Goal: Check status: Check status

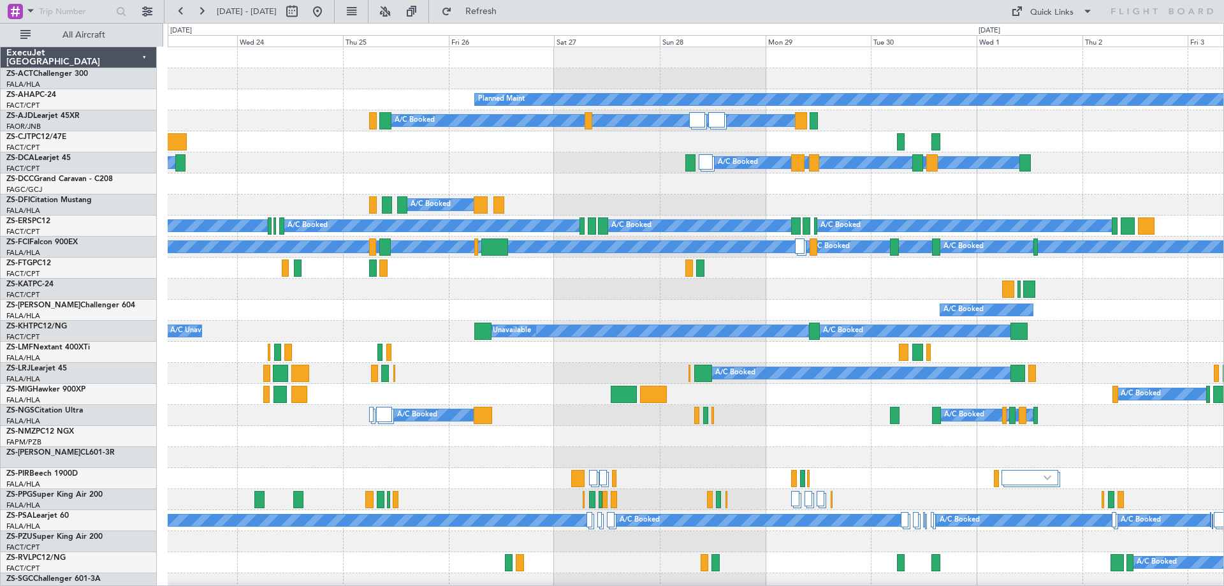
click at [201, 10] on button at bounding box center [201, 11] width 20 height 20
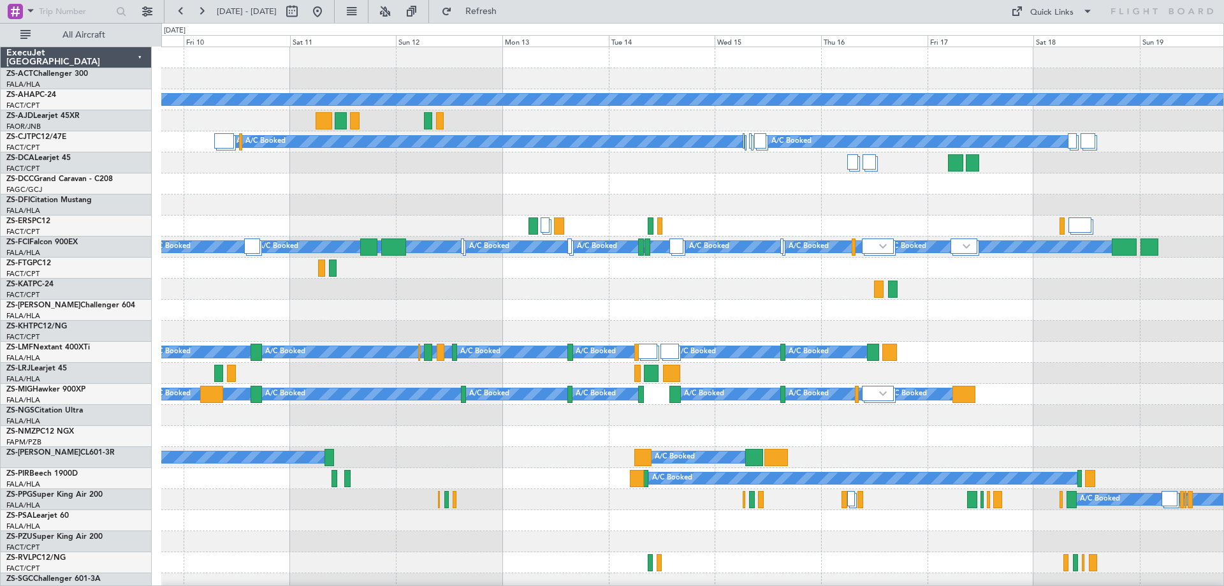
click at [158, 231] on div "Planned Maint A/C Booked A/C Booked A/C Booked A/C Booked A/C Booked A/C Booked…" at bounding box center [612, 304] width 1224 height 563
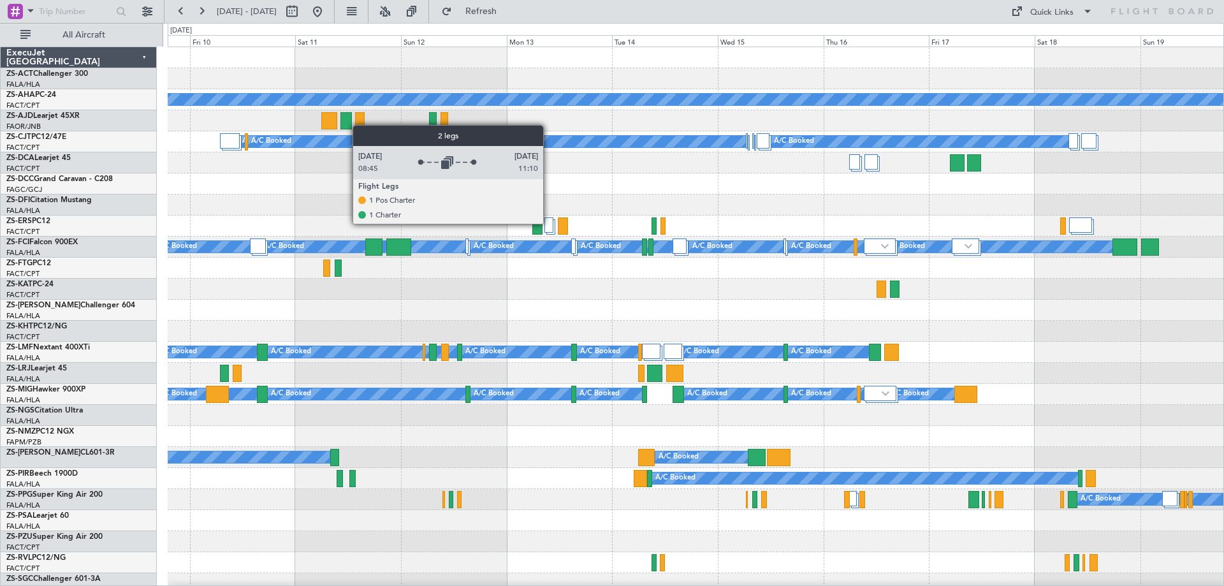
click at [549, 223] on div at bounding box center [549, 224] width 9 height 15
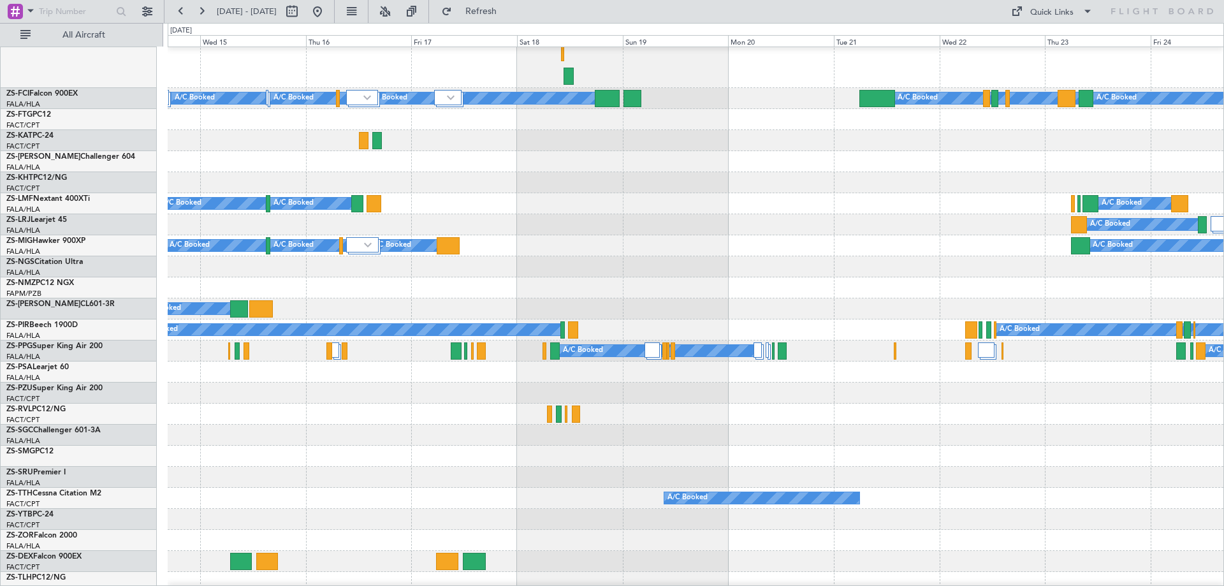
scroll to position [245, 0]
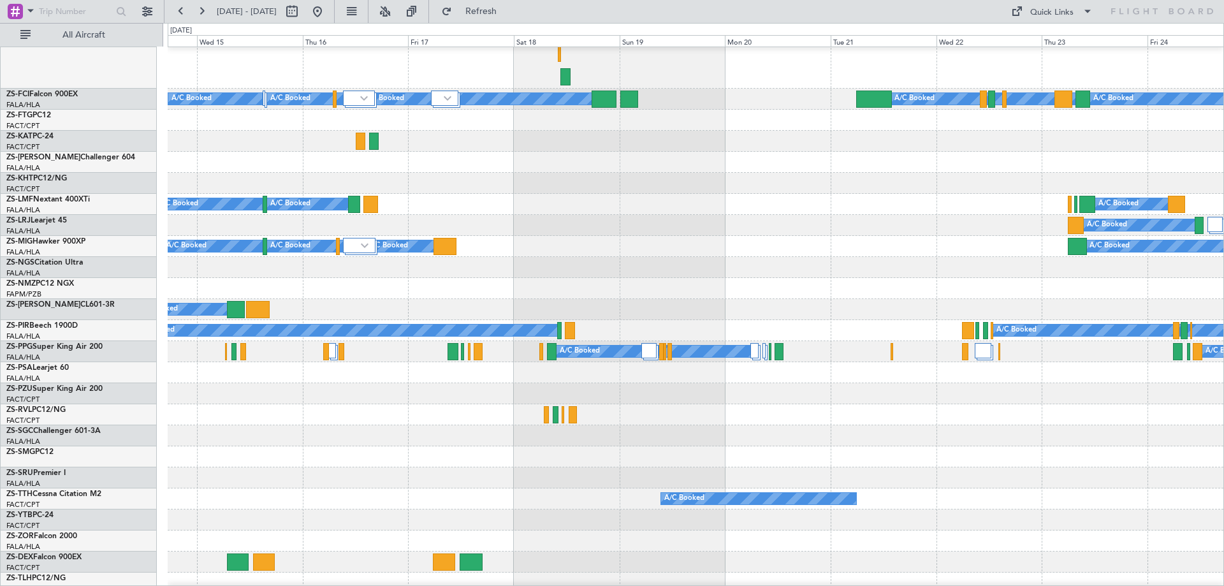
click at [146, 377] on div "A/C Booked A/C Booked A/C Booked A/C Booked A/C Booked A/C Booked A/C Booked A/…" at bounding box center [612, 304] width 1224 height 563
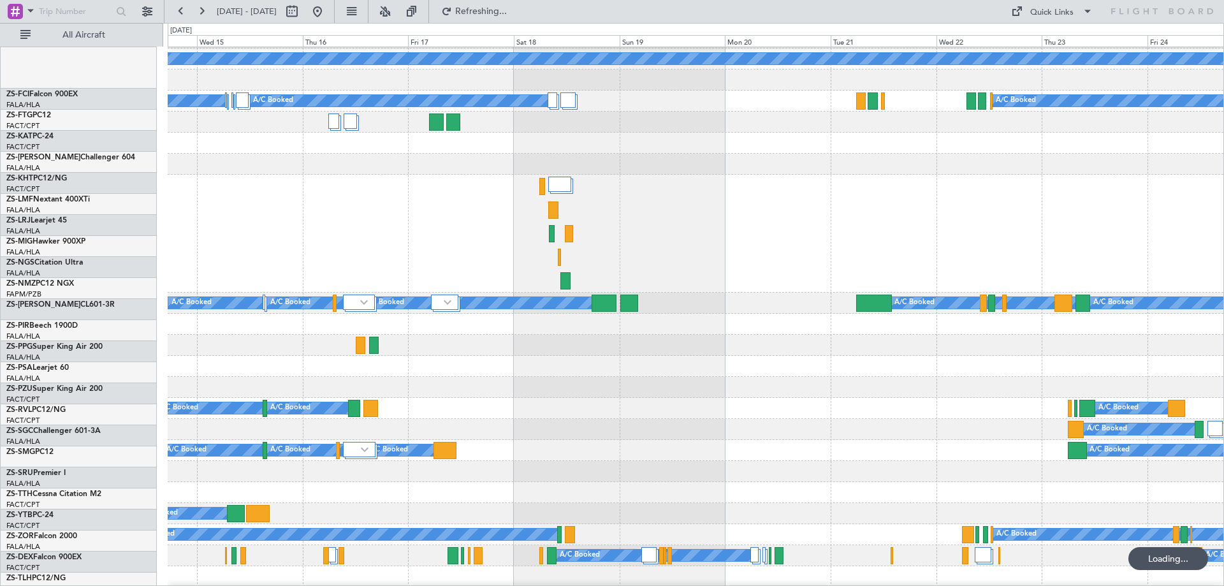
scroll to position [0, 0]
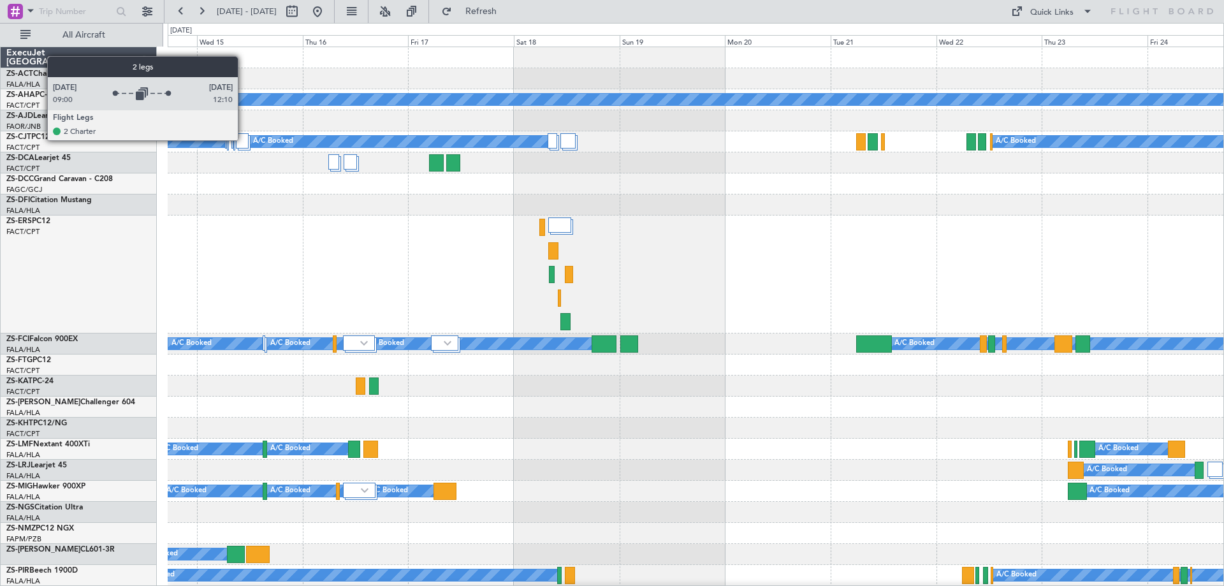
click at [244, 140] on div at bounding box center [242, 140] width 12 height 15
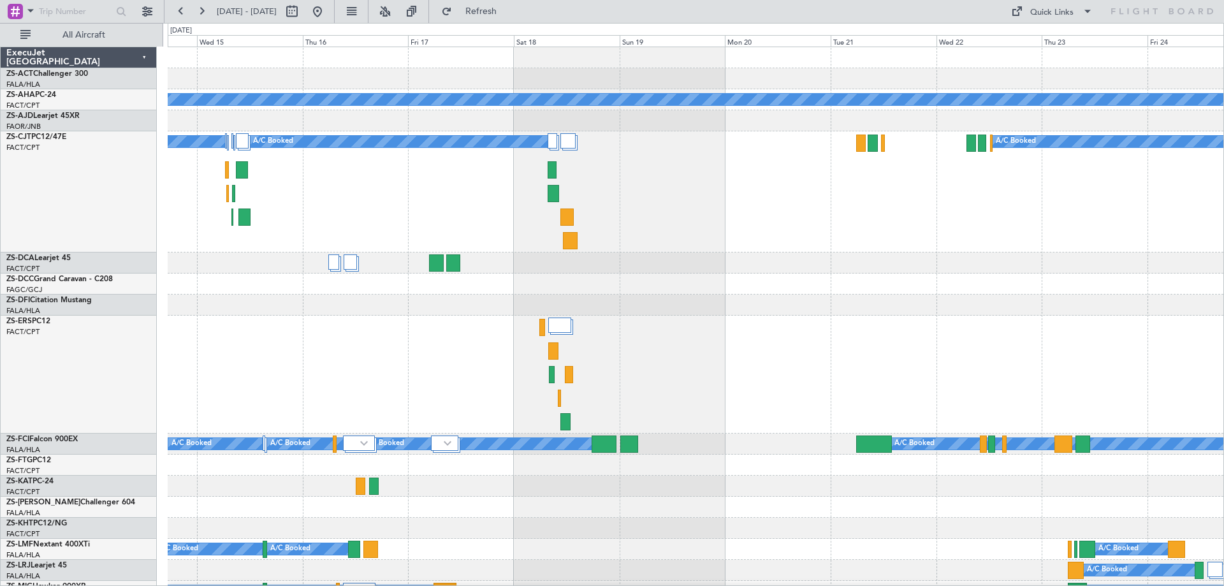
click at [223, 307] on div at bounding box center [696, 305] width 1056 height 21
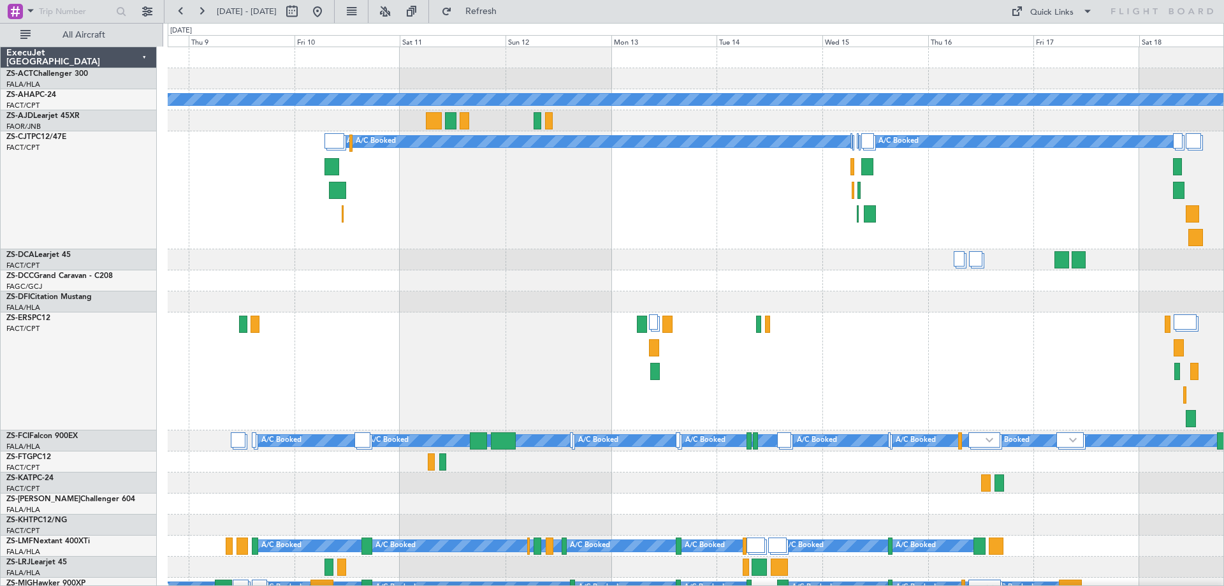
click at [460, 400] on div at bounding box center [696, 371] width 1056 height 118
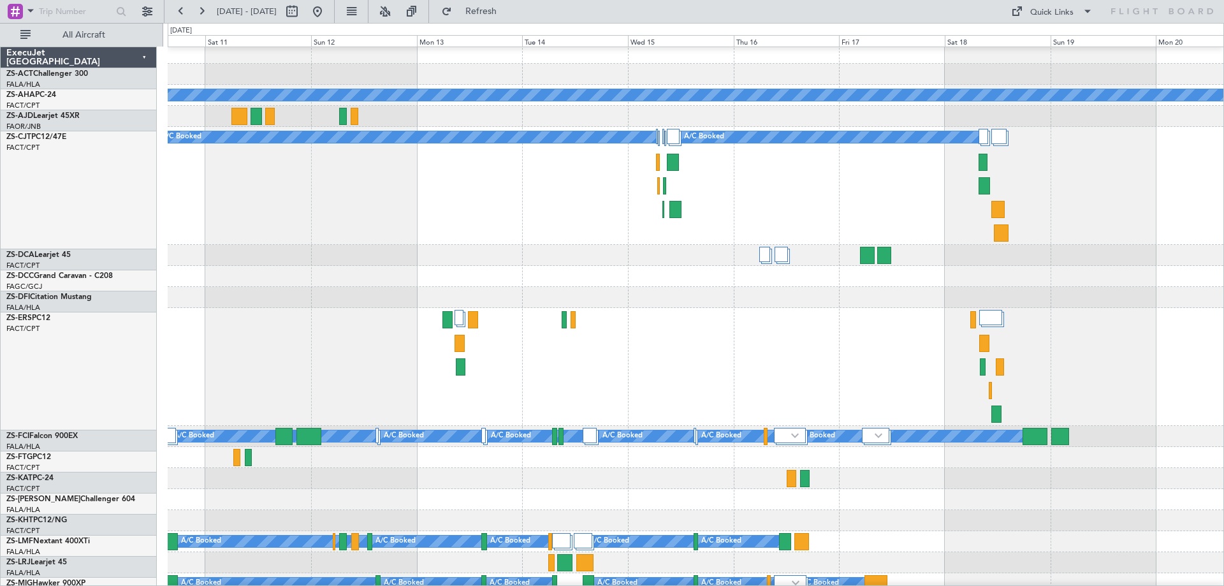
scroll to position [4, 0]
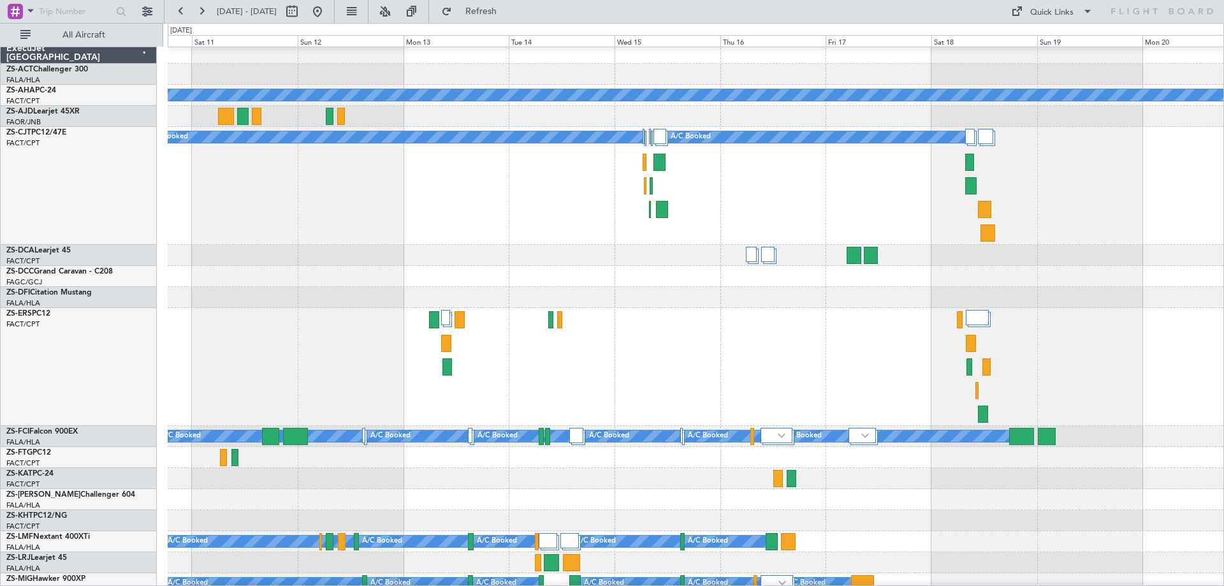
click at [546, 386] on div at bounding box center [696, 367] width 1056 height 118
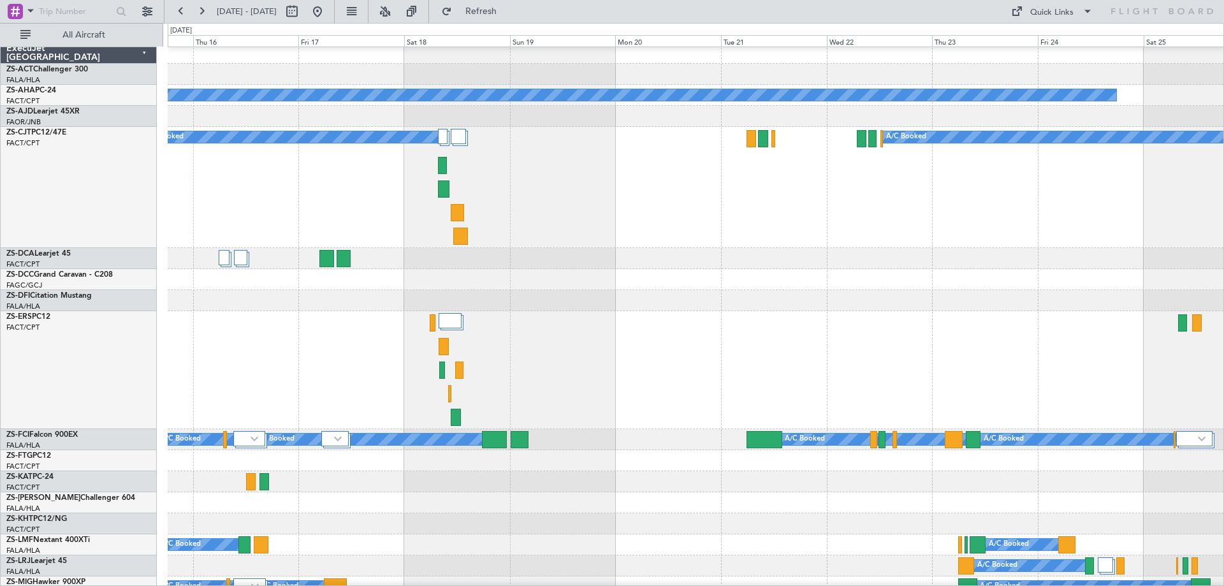
scroll to position [6, 0]
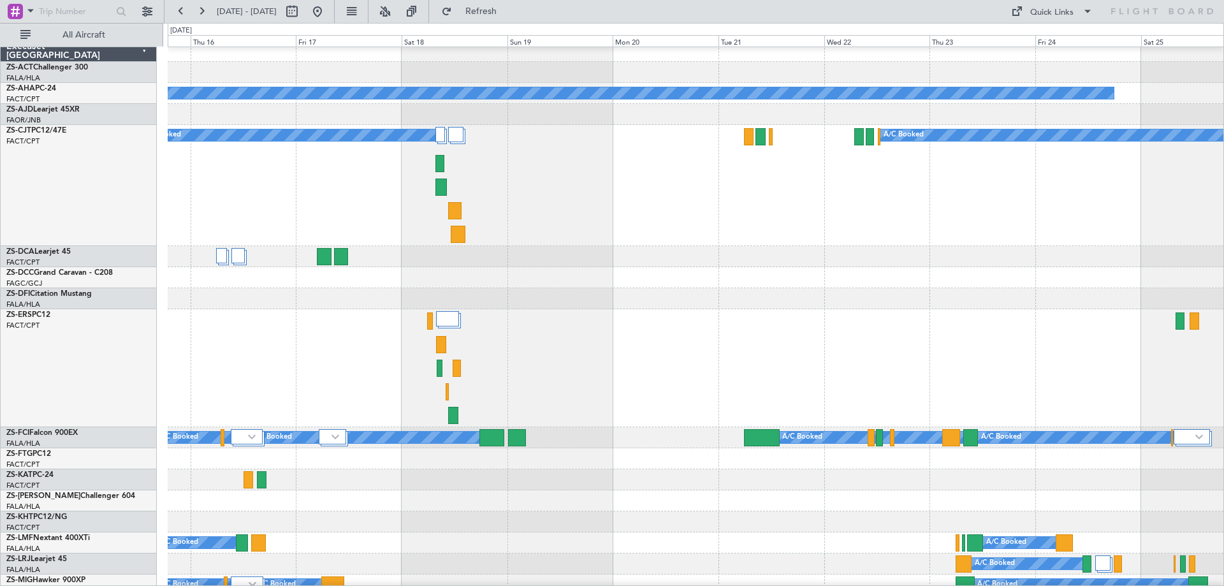
click at [362, 380] on div at bounding box center [696, 368] width 1056 height 118
click at [260, 377] on div at bounding box center [696, 368] width 1056 height 118
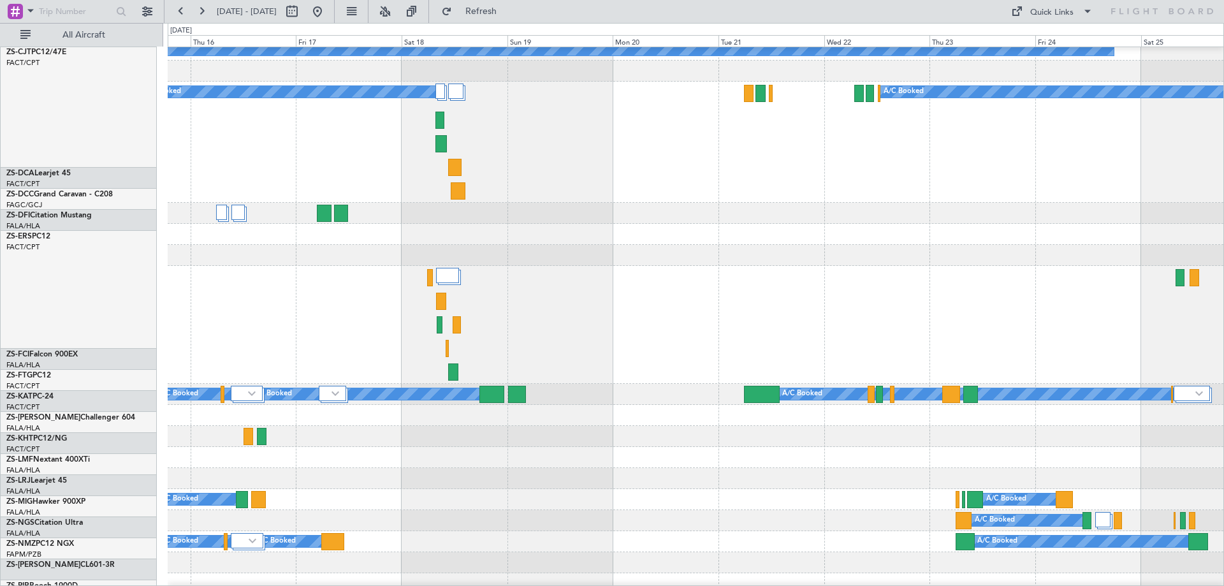
scroll to position [134, 0]
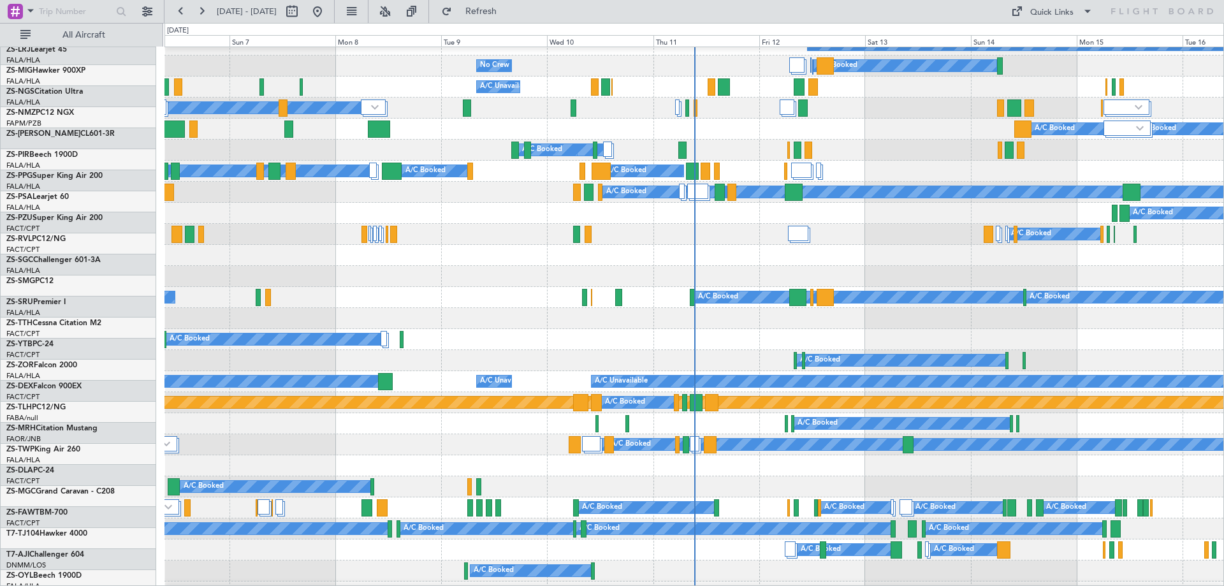
scroll to position [191, 0]
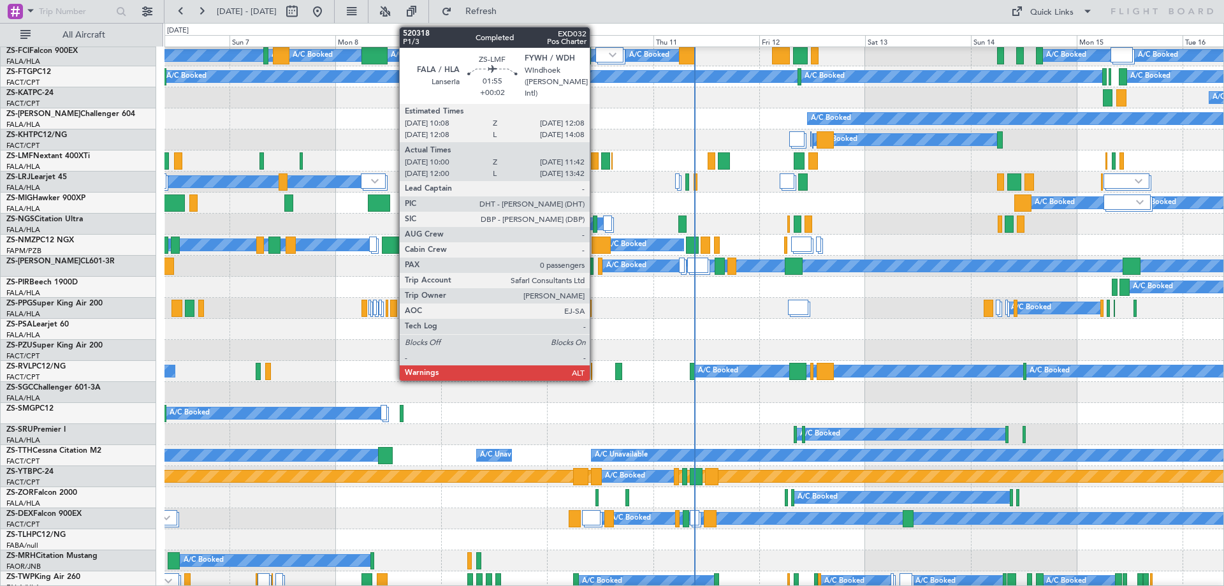
click at [596, 162] on div at bounding box center [595, 160] width 8 height 17
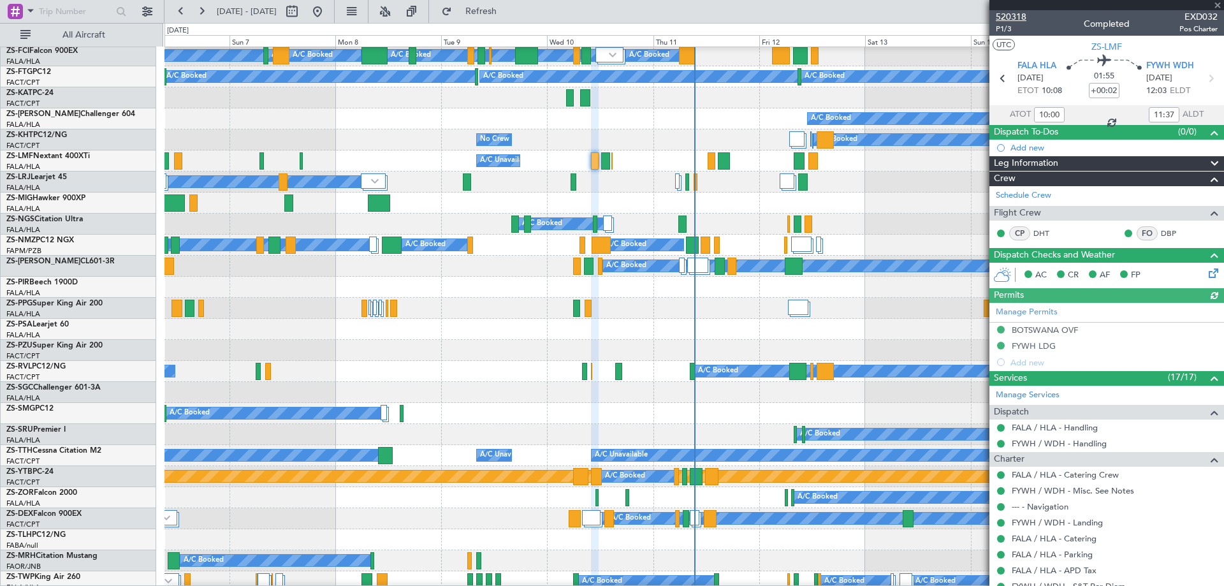
click at [1018, 15] on span "520318" at bounding box center [1011, 16] width 31 height 13
click at [1215, 6] on span at bounding box center [1218, 5] width 13 height 11
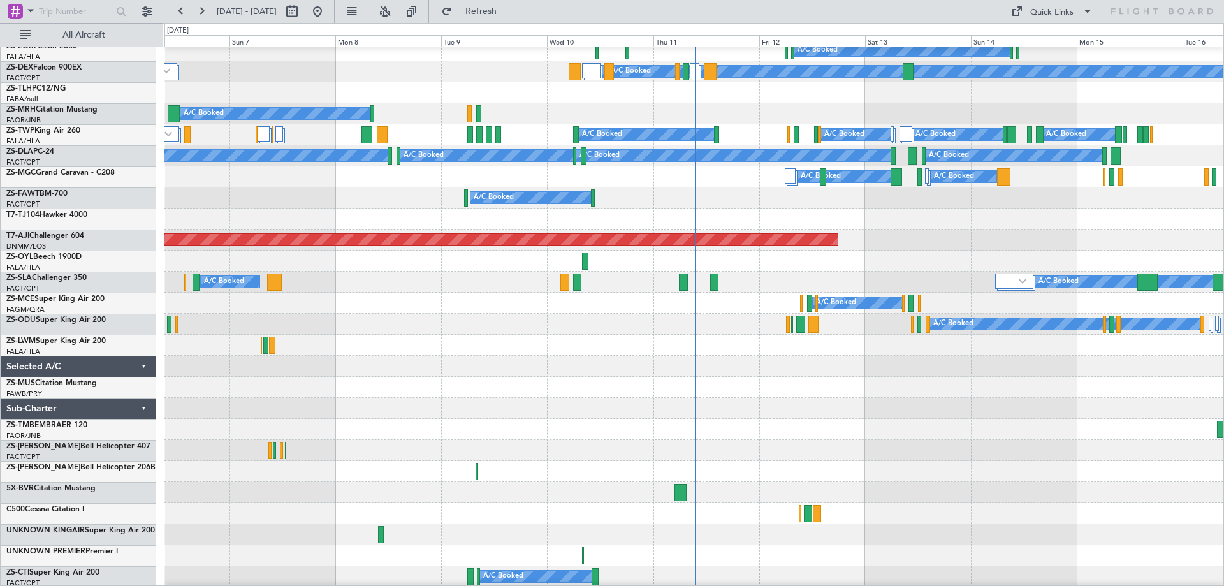
scroll to position [765, 0]
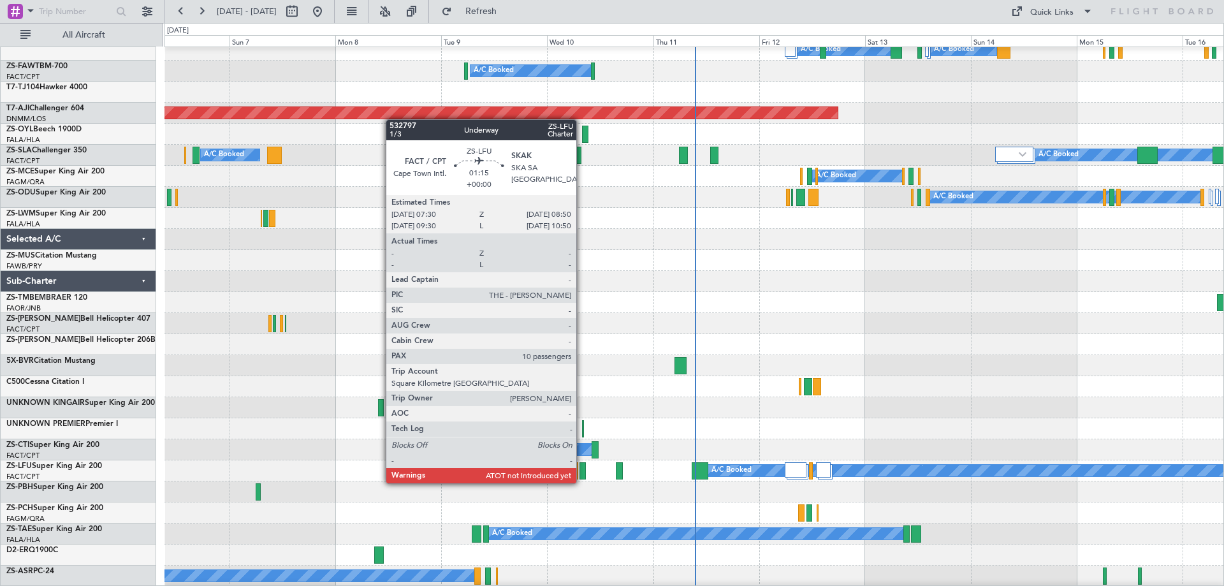
click at [582, 471] on div at bounding box center [583, 470] width 6 height 17
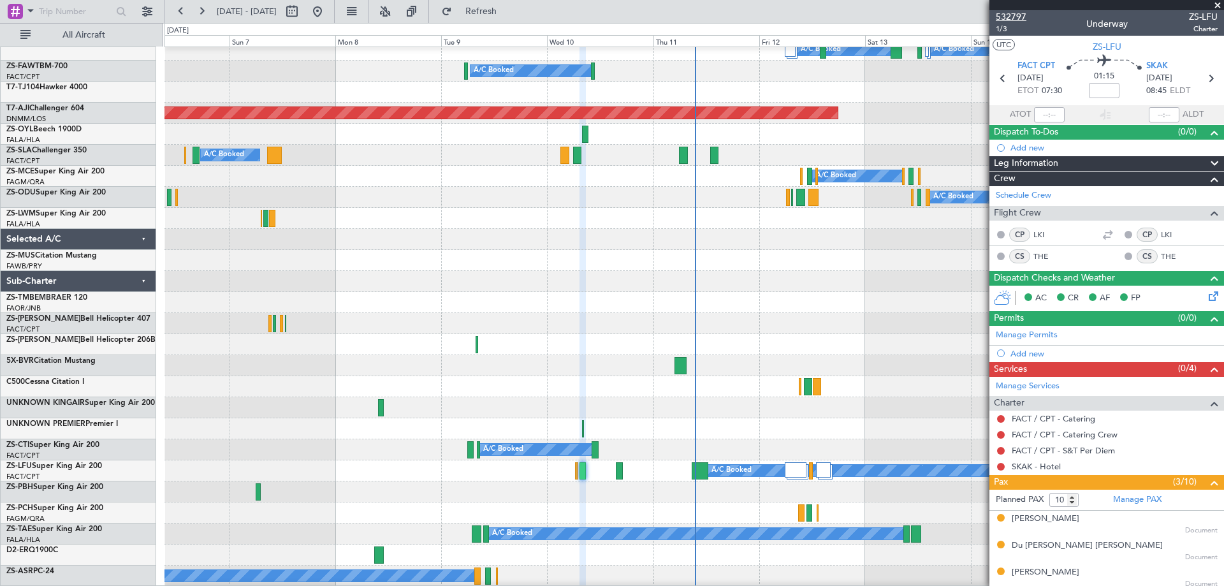
click at [1012, 20] on span "532797" at bounding box center [1011, 16] width 31 height 13
click at [201, 12] on button at bounding box center [201, 11] width 20 height 20
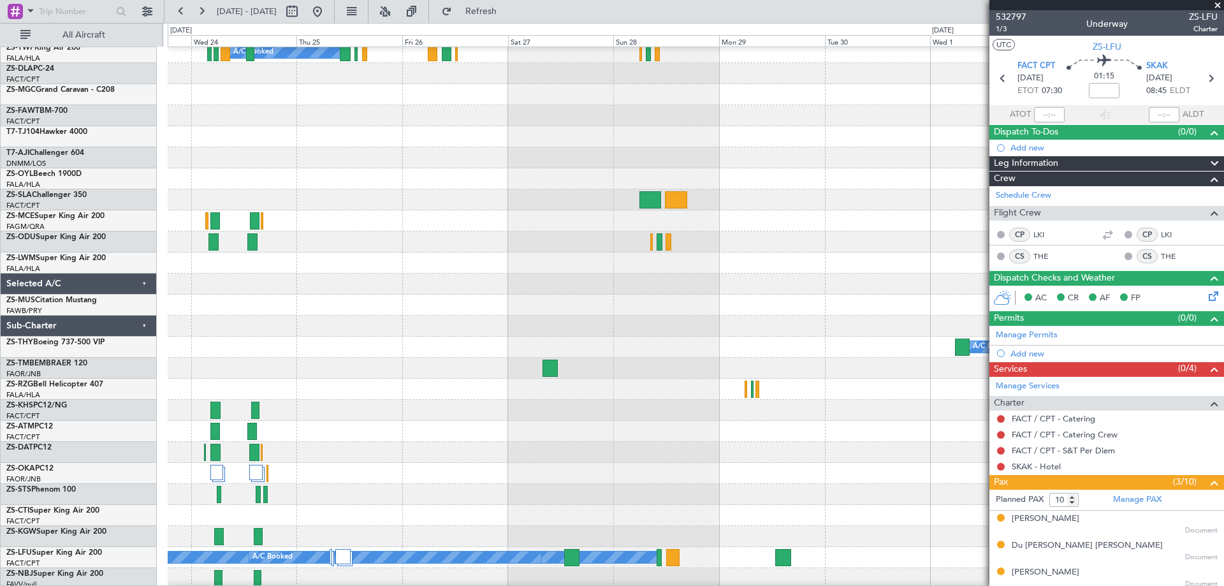
scroll to position [720, 0]
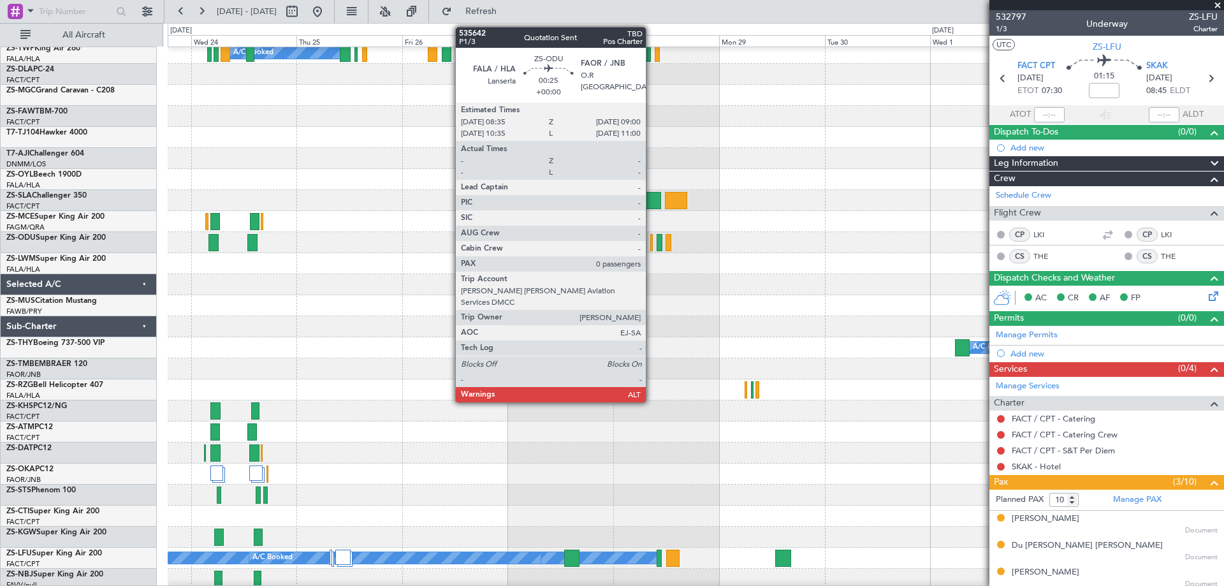
click at [653, 245] on div "A/C Booked" at bounding box center [696, 242] width 1056 height 21
click at [652, 247] on div at bounding box center [651, 242] width 2 height 17
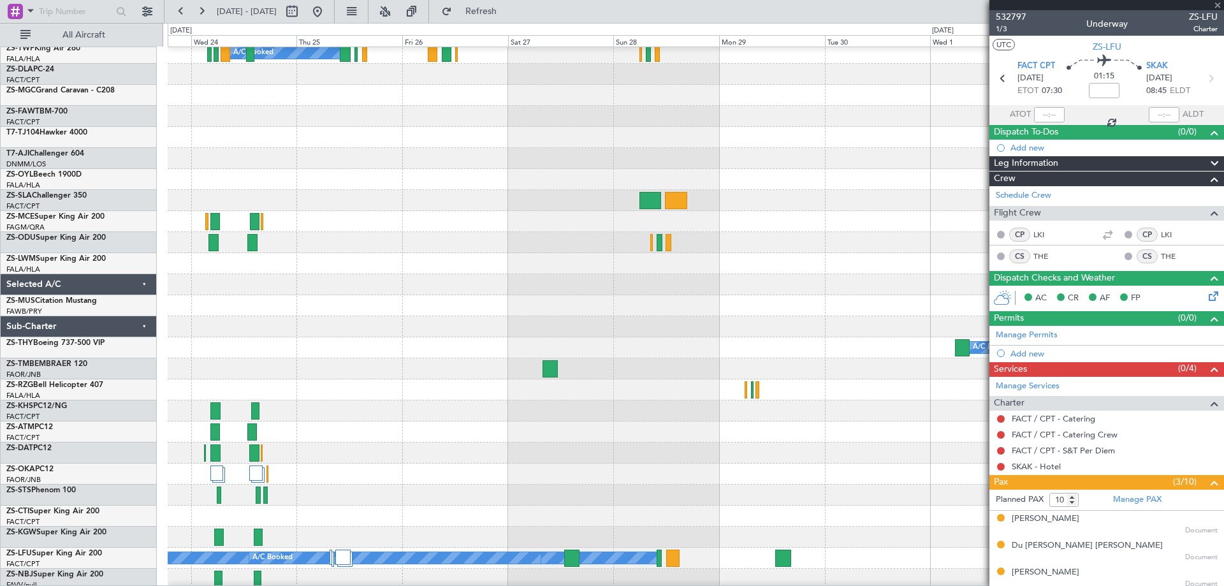
type input "0"
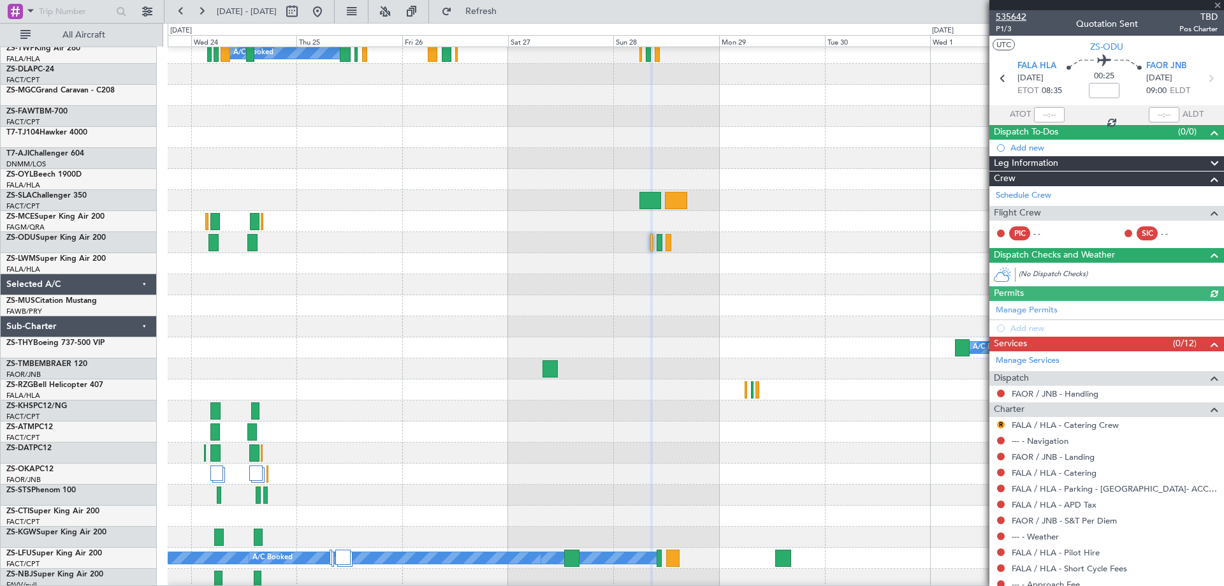
click at [1015, 17] on span "535642" at bounding box center [1011, 16] width 31 height 13
